Goal: Find specific page/section: Locate a particular part of the current website

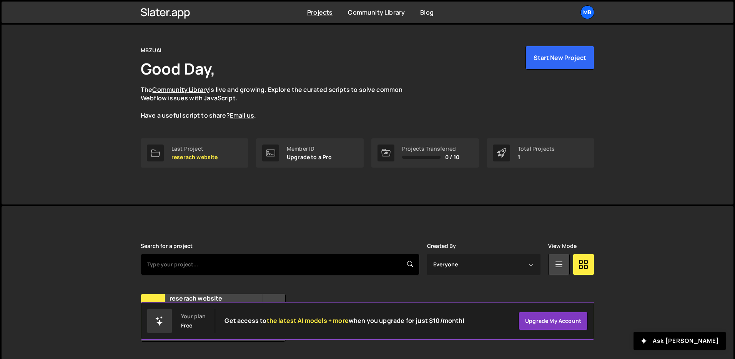
scroll to position [37, 0]
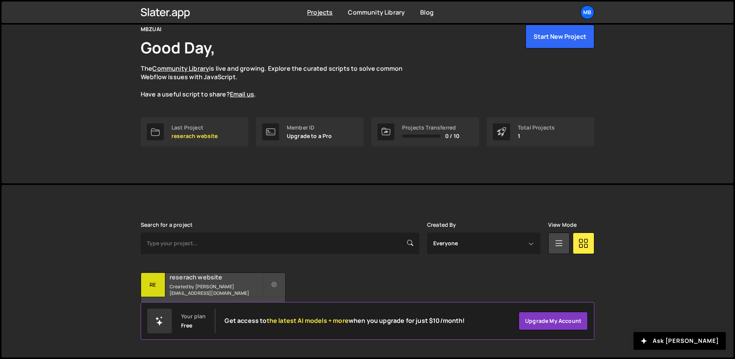
drag, startPoint x: 213, startPoint y: 283, endPoint x: 209, endPoint y: 279, distance: 6.3
click at [213, 282] on h2 "reserach website" at bounding box center [216, 277] width 93 height 8
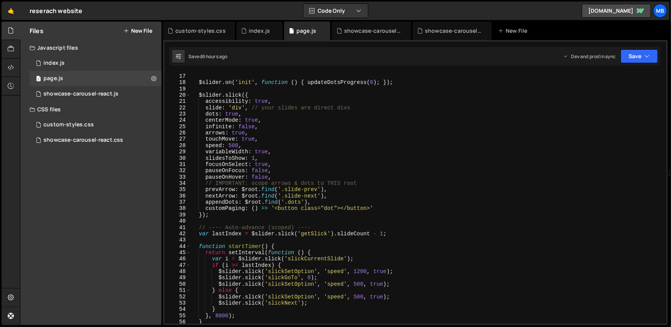
scroll to position [100, 0]
type textarea "slidesToShow: 1,"
click at [350, 157] on div "if ( ! $root . length || $slider . hasClass ( 'slick-initialized' )) return ; $…" at bounding box center [427, 199] width 473 height 264
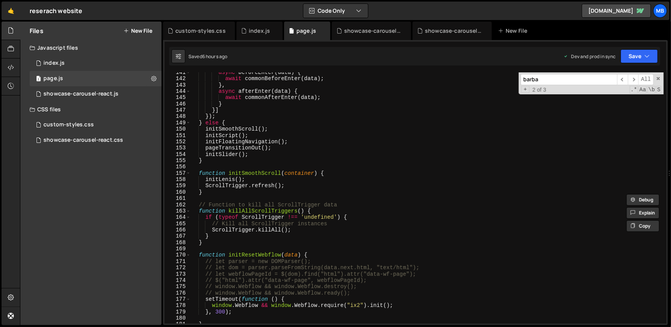
scroll to position [1026, 0]
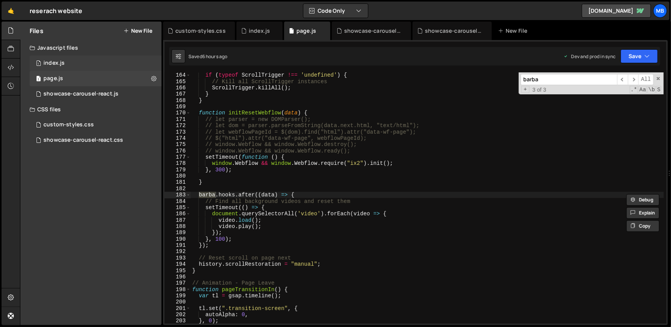
type input "barba"
click at [113, 64] on div "1 index.js 0" at bounding box center [96, 62] width 132 height 15
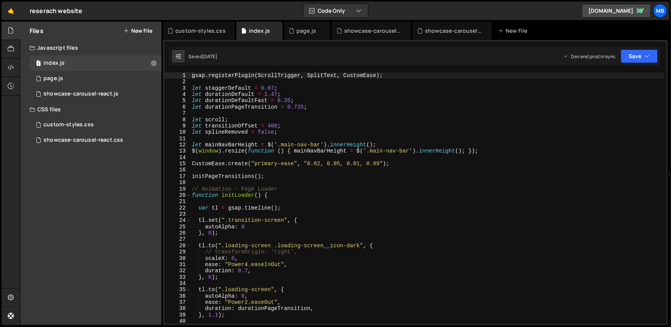
type textarea "CustomEase.create("primary-ease", "0.62, 0.05, 0.01, 0.99");"
click at [328, 163] on div "gsap . registerPlugin ( ScrollTrigger , SplitText , CustomEase ) ; let staggerD…" at bounding box center [427, 204] width 474 height 264
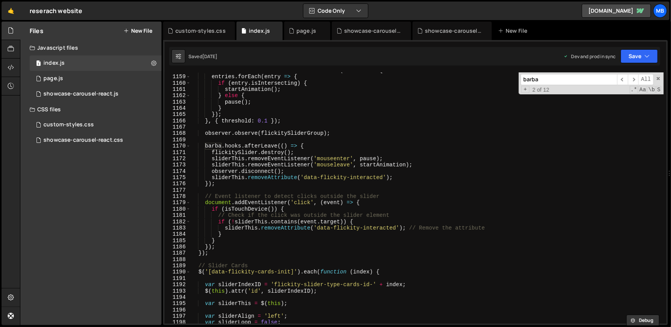
scroll to position [7361, 0]
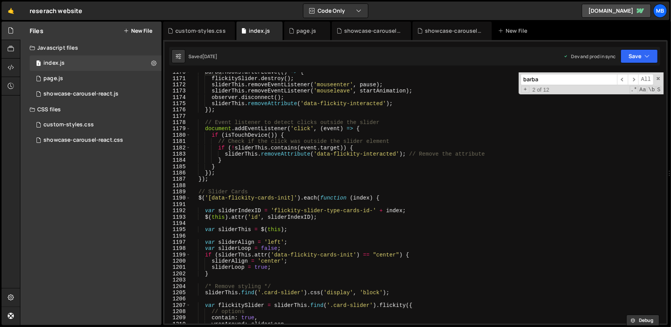
type input "barba"
type textarea "});"
click at [316, 180] on div "barba . hooks . afterLeave (( ) => { flickitySlider . destroy ( ) ; sliderThis …" at bounding box center [427, 201] width 474 height 264
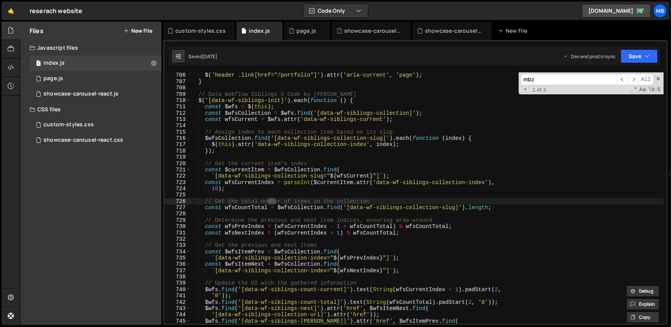
scroll to position [4438, 0]
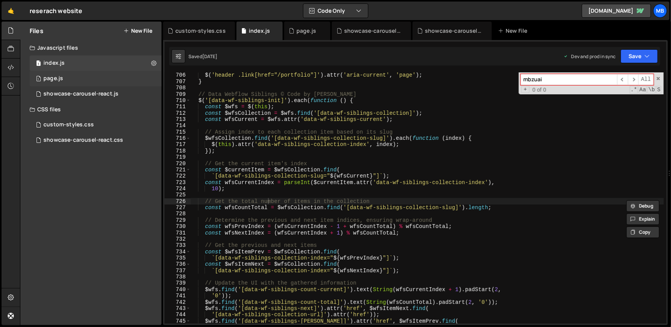
type input "mbzuai"
click at [110, 72] on div "1 page.js 0" at bounding box center [96, 78] width 132 height 15
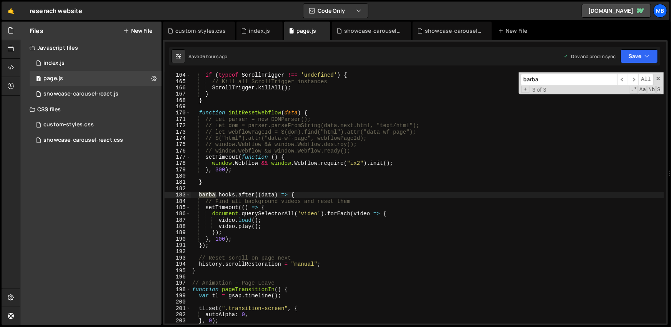
type textarea "// let dom = parser.parseFromString(data.next.html, "text/html");"
click at [356, 125] on div "if ( typeof ScrollTrigger !== 'undefined' ) { // Kill all ScrollTrigger instanc…" at bounding box center [427, 204] width 473 height 264
paste input "mbzuai"
click at [293, 128] on div "if ( typeof ScrollTrigger !== 'undefined' ) { // Kill all ScrollTrigger instanc…" at bounding box center [427, 204] width 473 height 264
paste input "floating"
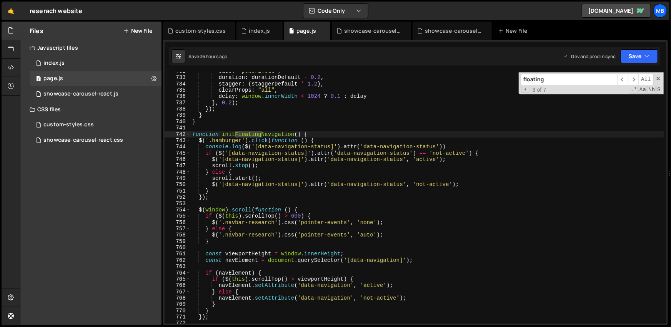
scroll to position [4669, 0]
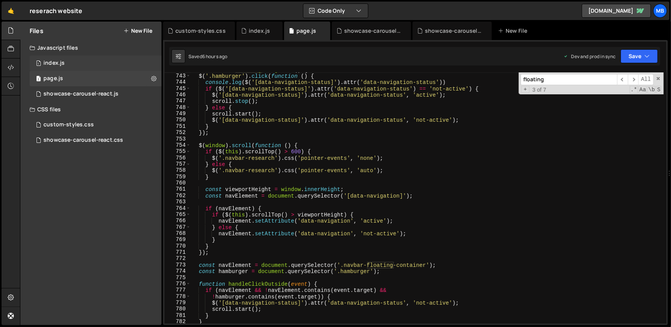
type input "floating"
click at [91, 65] on div "1 index.js 0" at bounding box center [96, 62] width 132 height 15
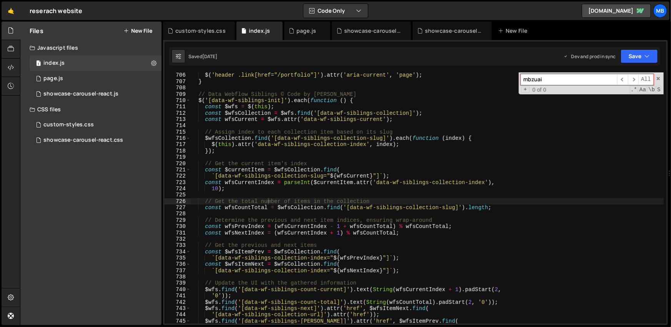
type textarea "// Assign index to each collection item based on its slug"
click at [297, 130] on div "$ ( 'header .link[href="/portfolio"]' ) . attr ( 'aria-current' , 'page' ) ; } …" at bounding box center [427, 204] width 474 height 264
paste input "floating"
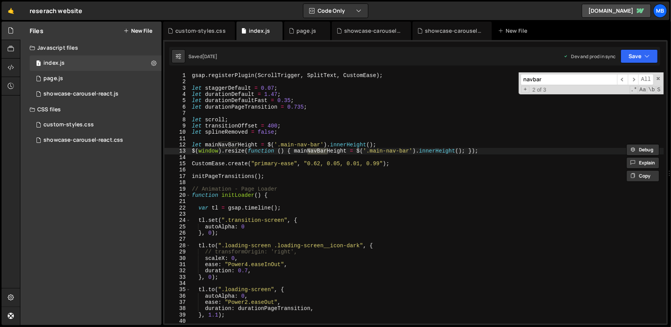
scroll to position [5797, 0]
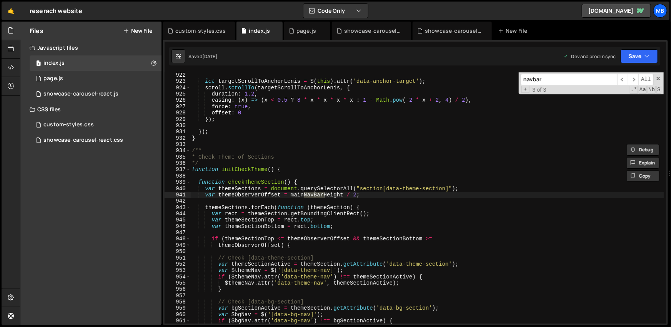
type input "navbar"
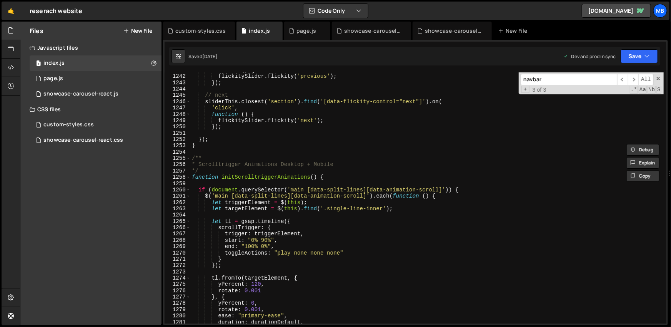
scroll to position [7810, 0]
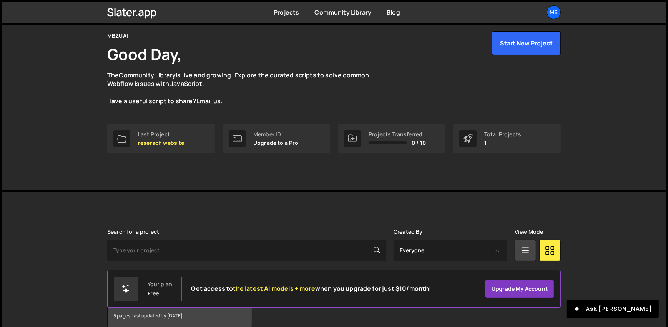
scroll to position [69, 0]
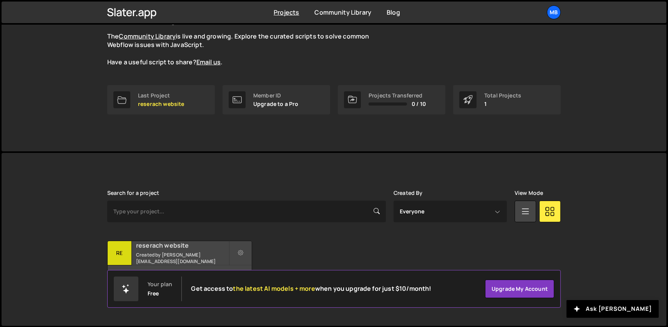
click at [200, 242] on div "reserach website Created by zaqi.silverano@mbzuai.ac.ae" at bounding box center [180, 253] width 144 height 24
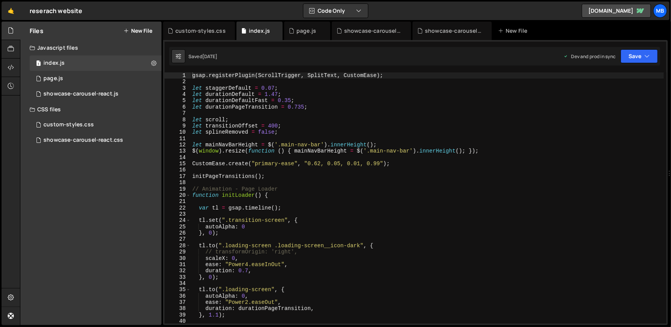
type textarea "let scroll;"
click at [250, 122] on div "gsap . registerPlugin ( ScrollTrigger , SplitText , CustomEase ) ; let staggerD…" at bounding box center [427, 204] width 473 height 264
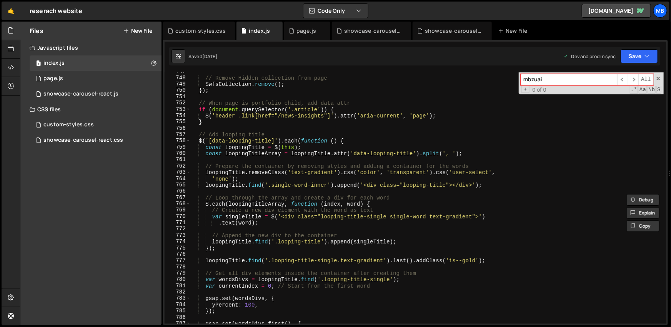
scroll to position [4699, 0]
type input "mbzuai"
click at [96, 74] on div "1 page.js 0" at bounding box center [96, 78] width 132 height 15
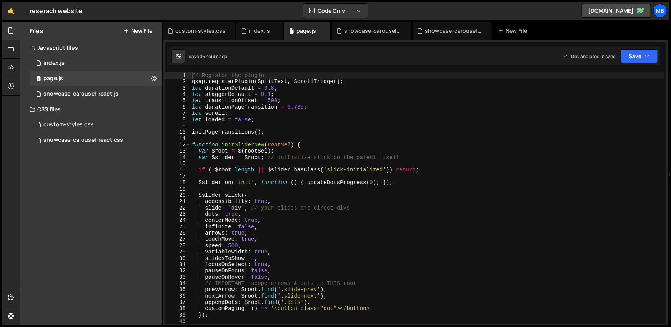
type textarea "$slider.slick({"
click at [252, 193] on div "// Register the plugin gsap . registerPlugin ( SplitText , ScrollTrigger ) ; le…" at bounding box center [427, 204] width 474 height 264
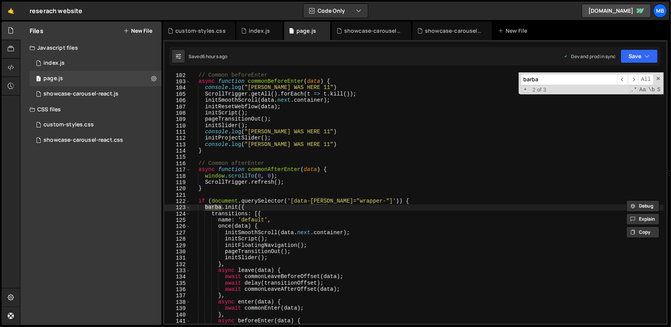
scroll to position [698, 0]
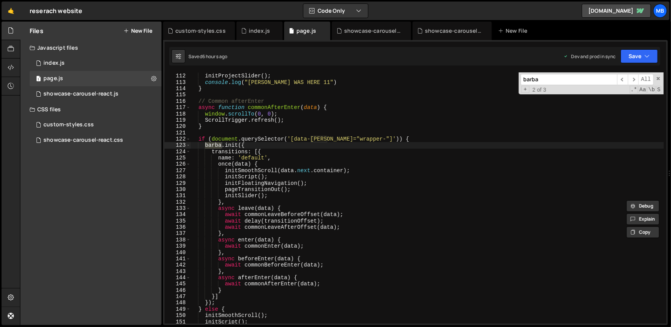
type input "barba"
type textarea "}"
click at [344, 124] on div "console . log ( "[PERSON_NAME] WAS HERE 11" ) initProjectSlider ( ) ; console .…" at bounding box center [427, 199] width 474 height 264
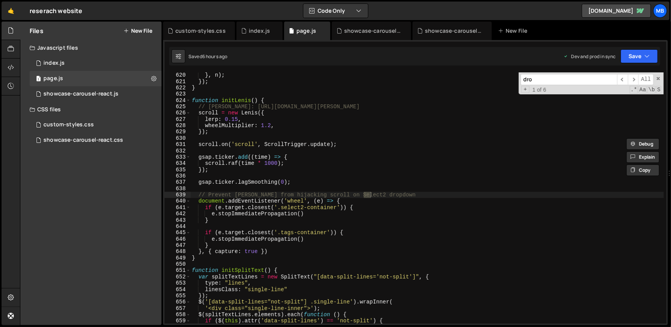
scroll to position [3896, 0]
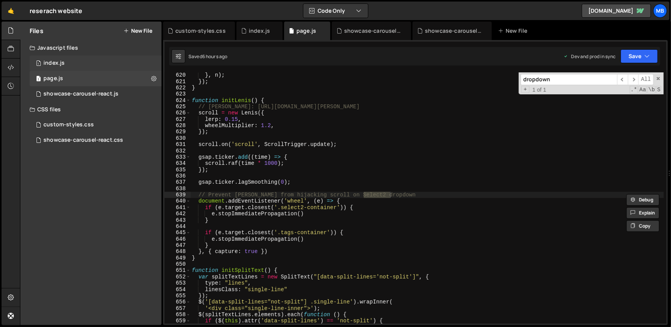
type input "dropdown"
click at [78, 63] on div "1 index.js 0" at bounding box center [96, 62] width 132 height 15
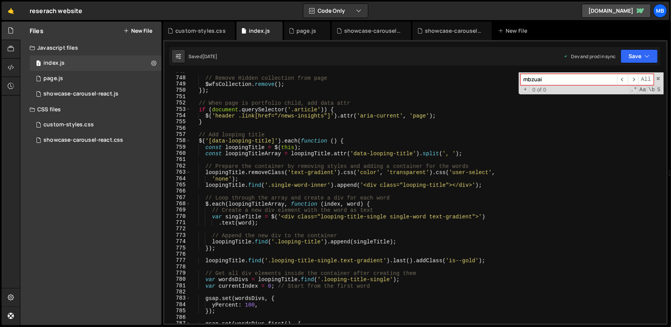
type textarea "// When page is portfolio child, add data attr"
click at [238, 105] on div "// Remove Hidden collection from page $wfsCollection . remove ( ) ; }) ; // Whe…" at bounding box center [427, 200] width 473 height 264
paste input "dropdown"
type input "dropdown"
